Goal: Task Accomplishment & Management: Complete application form

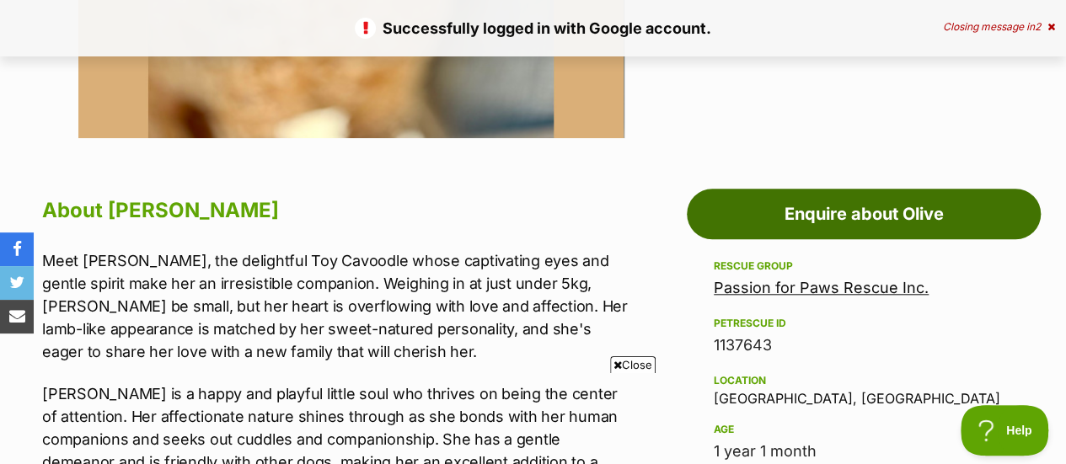
click at [784, 235] on link "Enquire about Olive" at bounding box center [864, 214] width 354 height 51
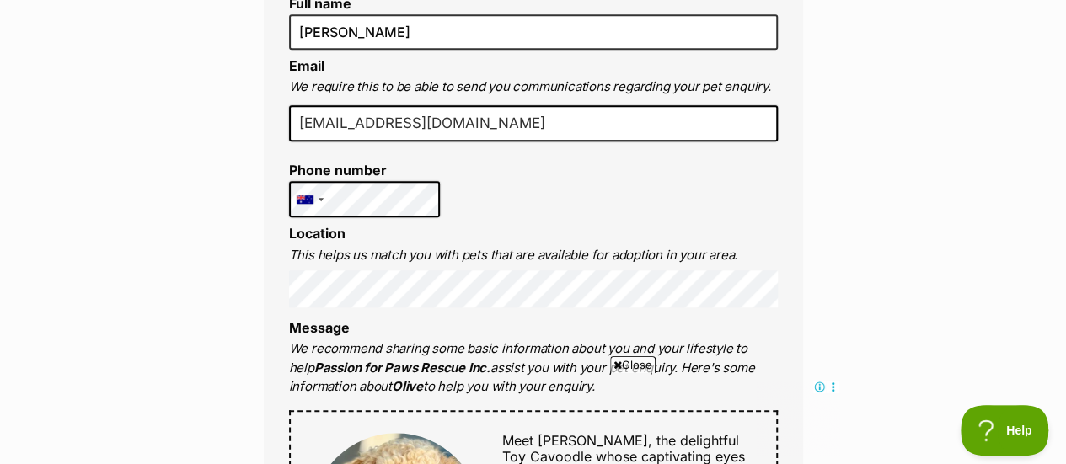
scroll to position [590, 0]
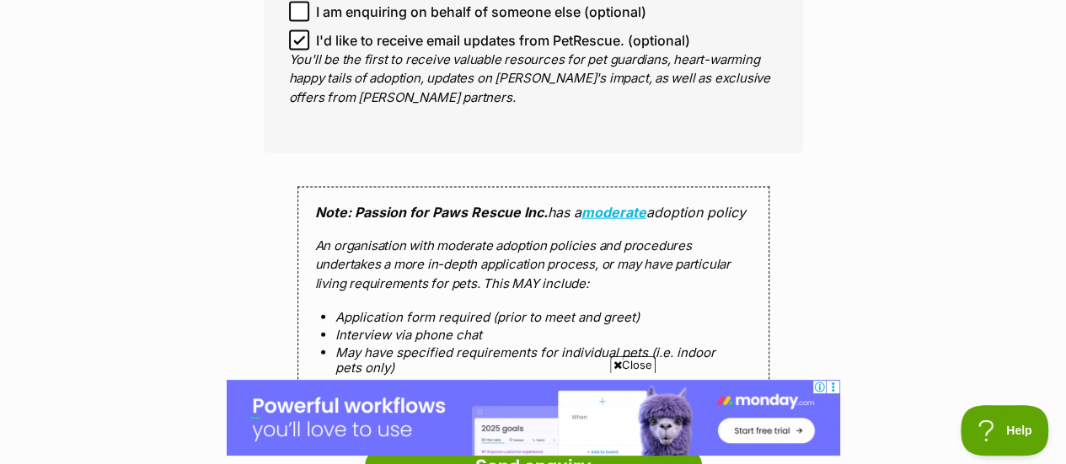
scroll to position [2022, 0]
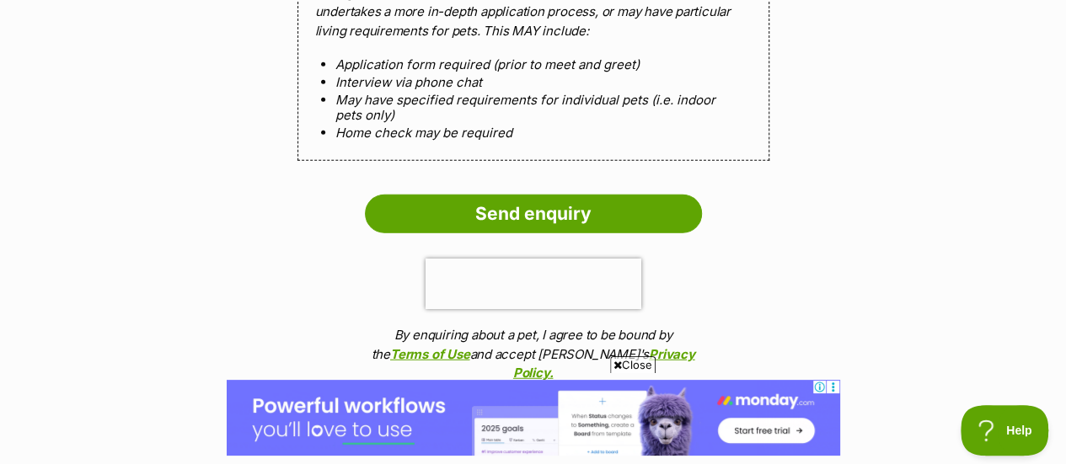
click at [528, 232] on input "Send enquiry" at bounding box center [533, 214] width 337 height 39
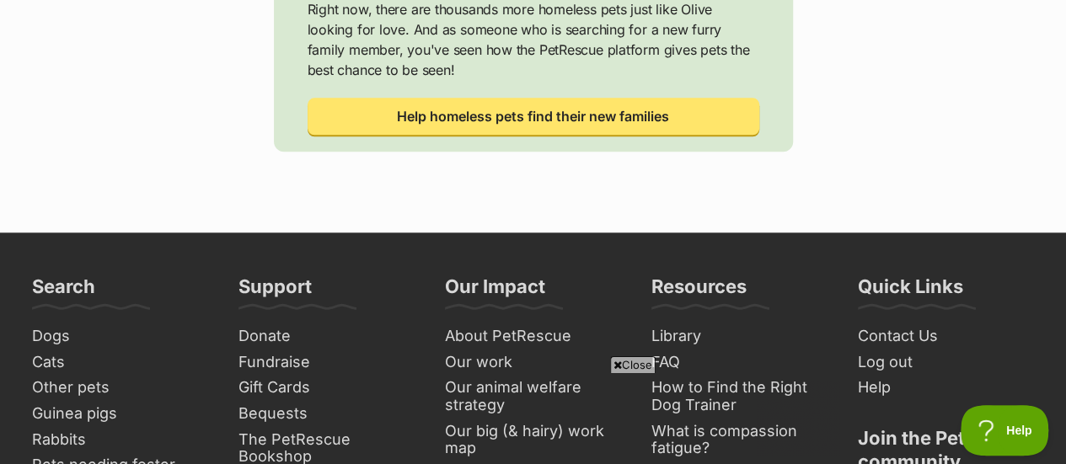
scroll to position [421, 0]
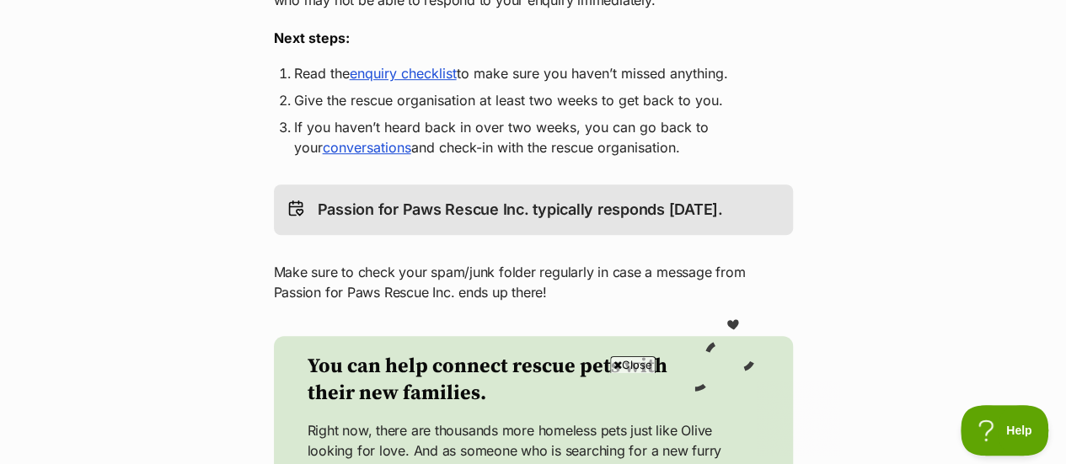
click at [440, 72] on link "enquiry checklist" at bounding box center [403, 73] width 107 height 17
